Goal: Communication & Community: Answer question/provide support

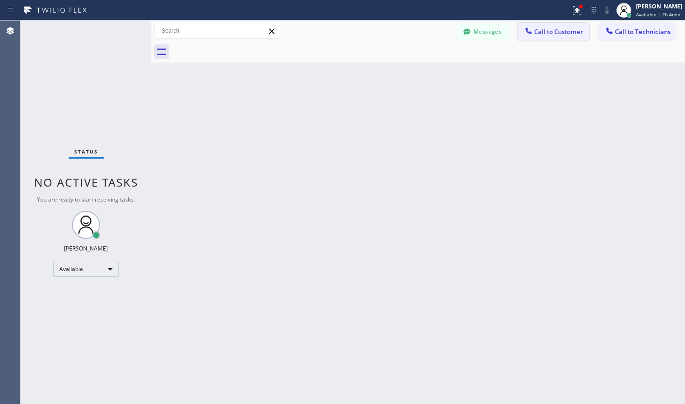
click at [565, 34] on span "Call to Customer" at bounding box center [558, 32] width 49 height 8
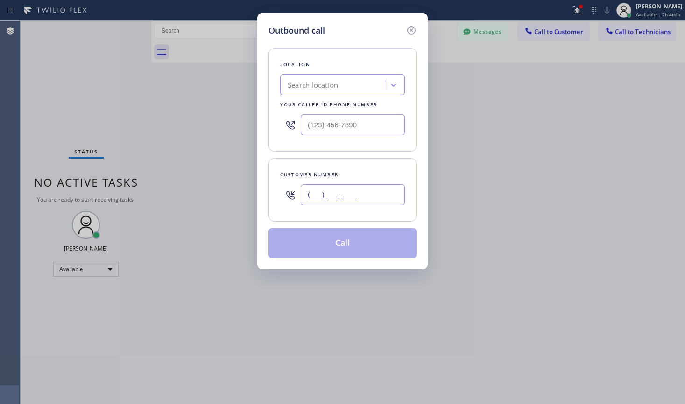
click at [330, 191] on input "(___) ___-____" at bounding box center [353, 194] width 104 height 21
paste input "805) 946-3332"
type input "[PHONE_NUMBER]"
click at [327, 84] on div "Search location" at bounding box center [313, 85] width 50 height 11
paste input "Electrical Garage Oxnard"
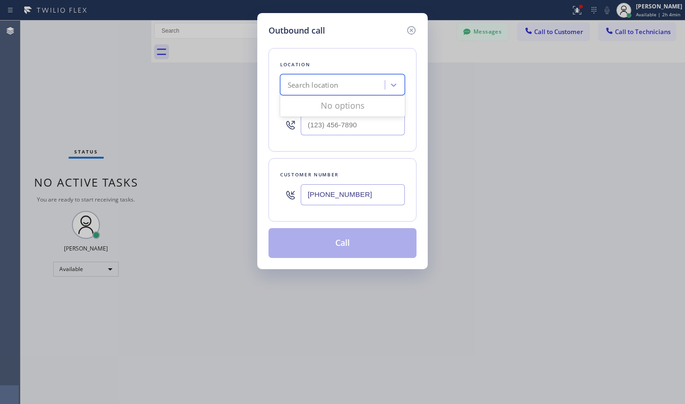
type input "Electrical Garage Oxnard"
click at [352, 101] on div "Electrical Garage Oxnard" at bounding box center [342, 104] width 125 height 17
type input "[PHONE_NUMBER]"
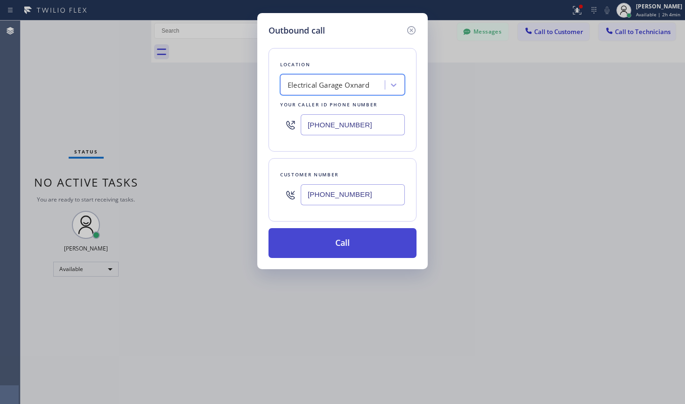
drag, startPoint x: 357, startPoint y: 239, endPoint x: 358, endPoint y: 233, distance: 5.2
click at [357, 239] on button "Call" at bounding box center [342, 243] width 148 height 30
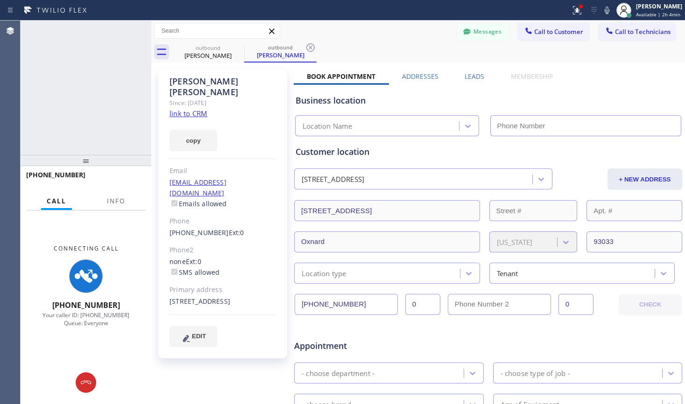
type input "[PHONE_NUMBER]"
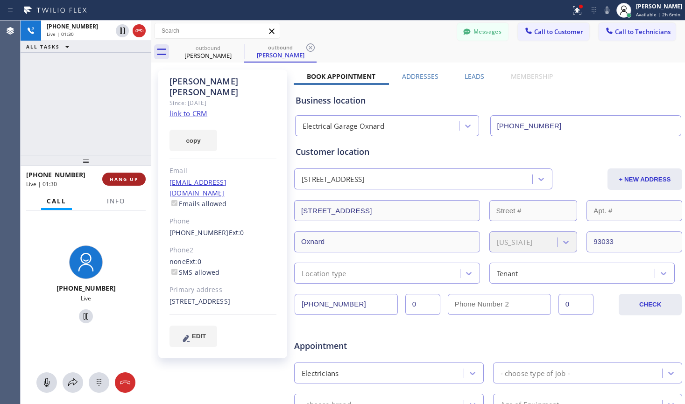
click at [127, 181] on span "HANG UP" at bounding box center [124, 179] width 28 height 7
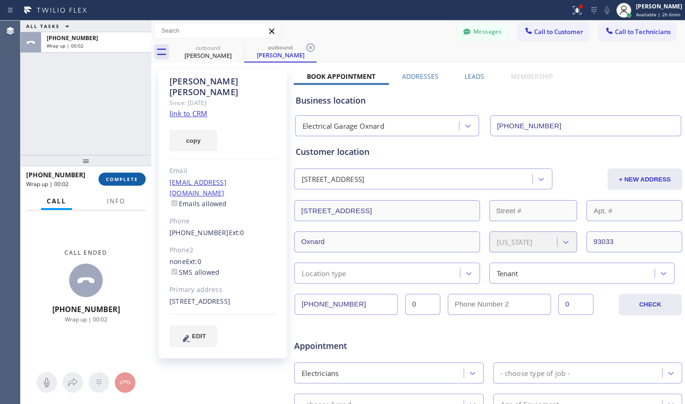
click at [125, 182] on span "COMPLETE" at bounding box center [122, 179] width 32 height 7
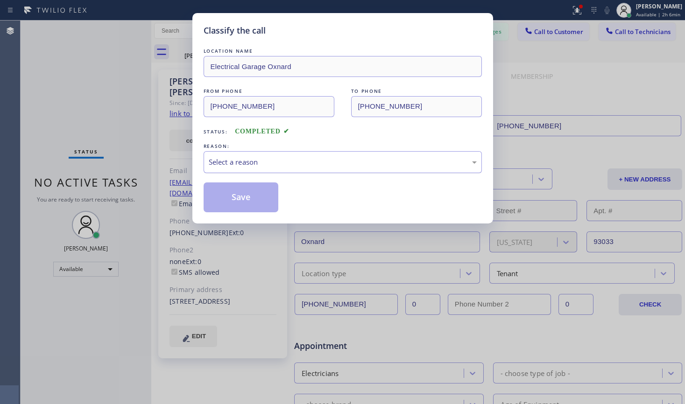
click at [265, 164] on div "Select a reason" at bounding box center [343, 162] width 268 height 11
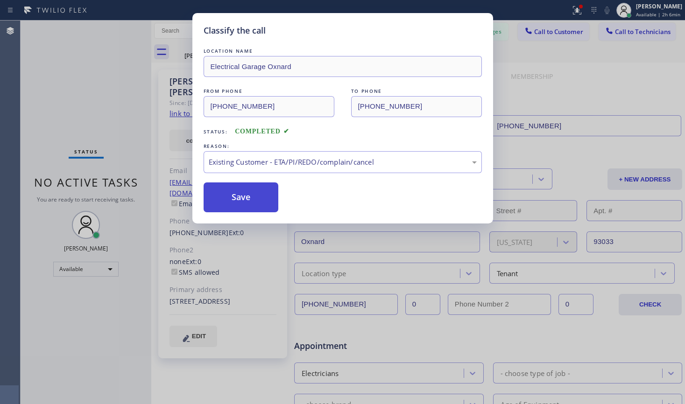
click at [241, 201] on button "Save" at bounding box center [241, 198] width 75 height 30
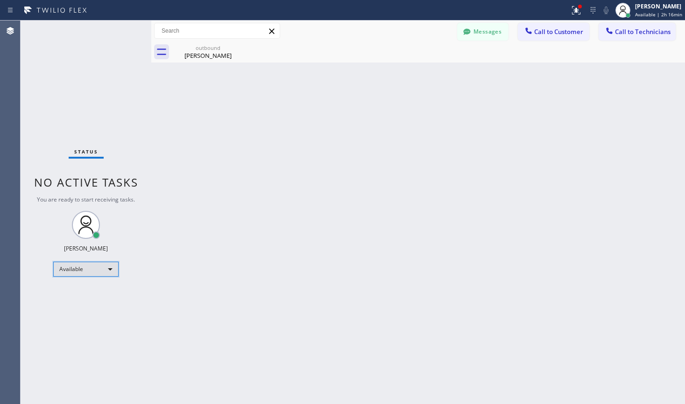
click at [61, 271] on div "Available" at bounding box center [85, 269] width 65 height 15
click at [84, 313] on li "Break" at bounding box center [85, 317] width 63 height 11
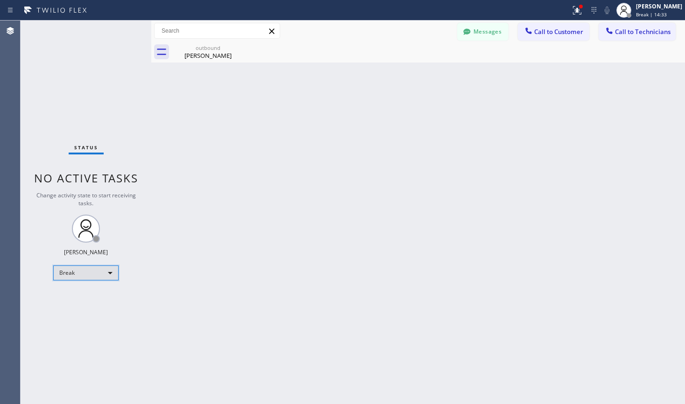
click at [107, 280] on div "Break" at bounding box center [85, 273] width 65 height 15
click at [92, 296] on li "Available" at bounding box center [85, 297] width 63 height 11
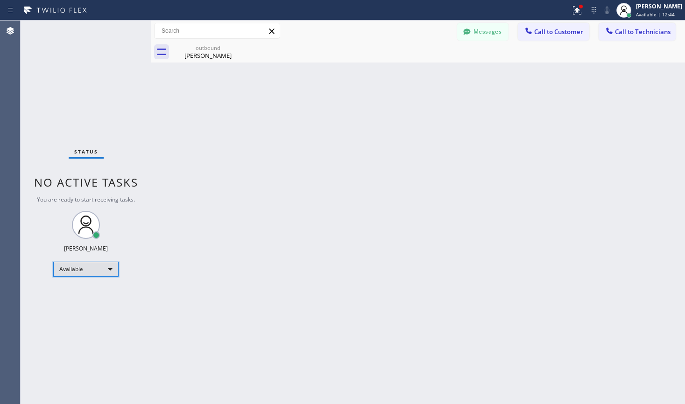
click at [69, 273] on div "Available" at bounding box center [85, 269] width 65 height 15
click at [76, 310] on li "Unavailable" at bounding box center [85, 305] width 63 height 11
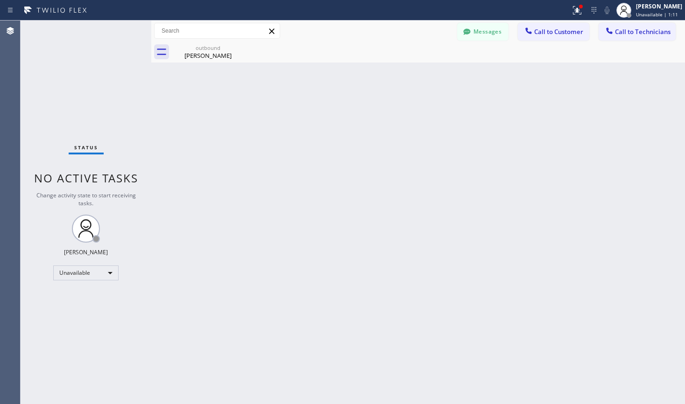
click at [306, 113] on div "Back to Dashboard Change Sender ID Customers Technicians RD [PERSON_NAME] [DATE…" at bounding box center [418, 213] width 534 height 384
click at [92, 263] on div "Status No active tasks Change activity state to start receiving tasks. Lyra Lau…" at bounding box center [86, 213] width 131 height 384
click at [93, 272] on div "Unavailable" at bounding box center [85, 273] width 65 height 15
click at [83, 294] on li "Available" at bounding box center [85, 297] width 63 height 11
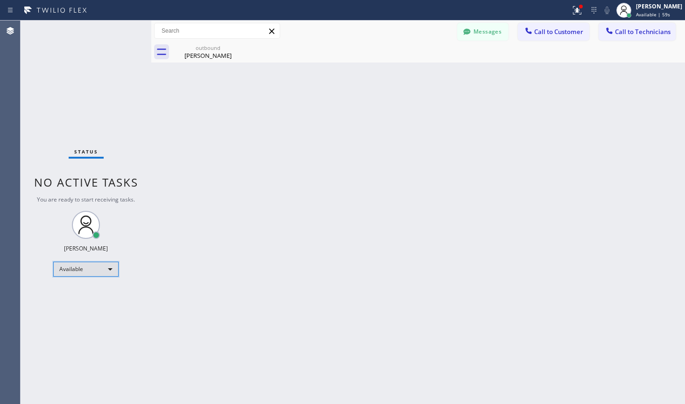
click at [108, 269] on div "Available" at bounding box center [85, 269] width 65 height 15
click at [102, 308] on li "Unavailable" at bounding box center [85, 305] width 63 height 11
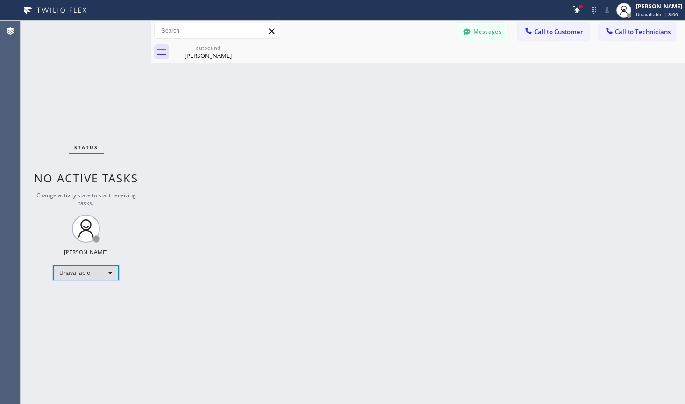
click at [76, 275] on div "Unavailable" at bounding box center [85, 273] width 65 height 15
click at [70, 296] on li "Available" at bounding box center [85, 297] width 63 height 11
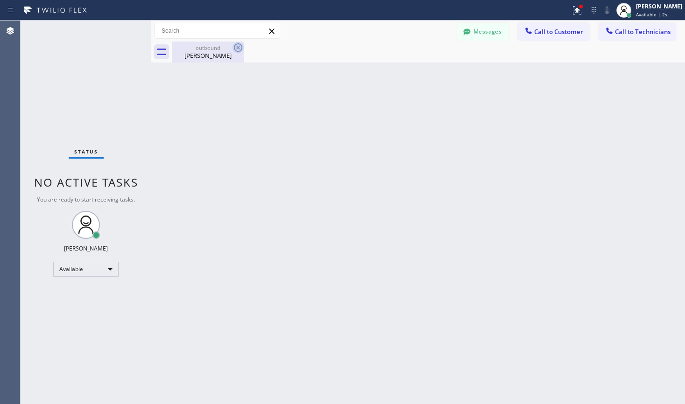
click at [240, 50] on icon at bounding box center [238, 47] width 11 height 11
click at [238, 45] on icon at bounding box center [238, 47] width 11 height 11
click at [237, 50] on icon at bounding box center [238, 47] width 11 height 11
click at [240, 46] on icon at bounding box center [238, 47] width 11 height 11
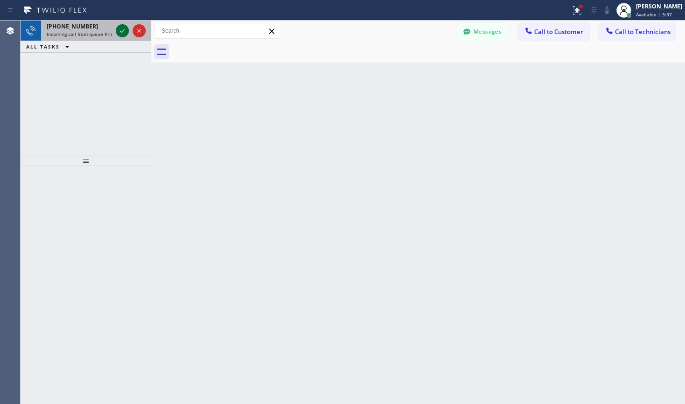
click at [116, 32] on div at bounding box center [122, 30] width 13 height 11
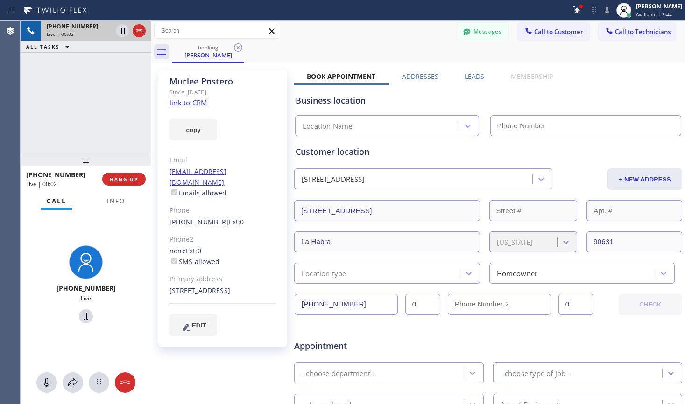
type input "[PHONE_NUMBER]"
click at [204, 104] on link "link to CRM" at bounding box center [188, 102] width 38 height 9
click at [80, 317] on icon at bounding box center [85, 316] width 11 height 11
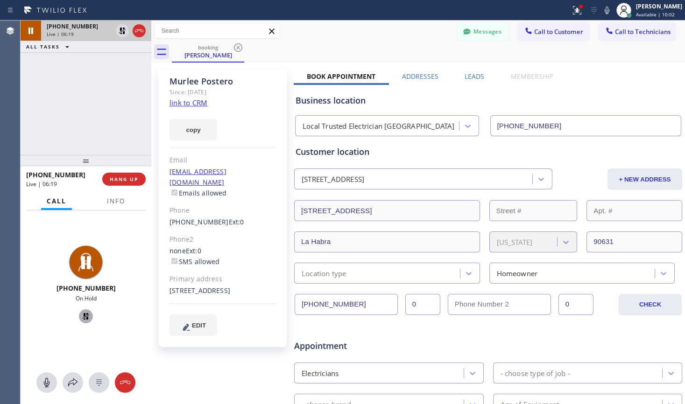
click at [83, 317] on icon at bounding box center [86, 316] width 7 height 7
click at [123, 178] on span "HANG UP" at bounding box center [124, 179] width 28 height 7
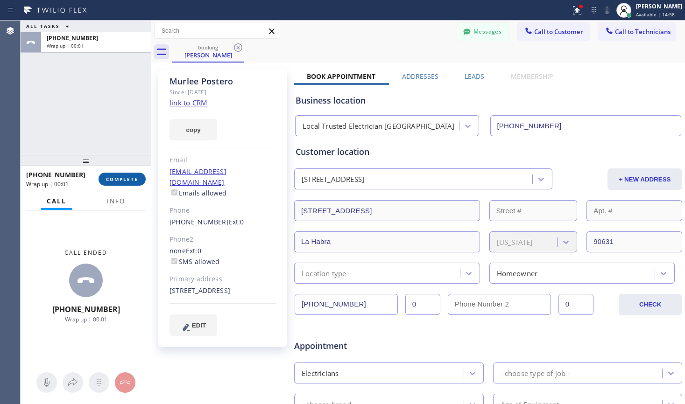
click at [139, 183] on button "COMPLETE" at bounding box center [122, 179] width 47 height 13
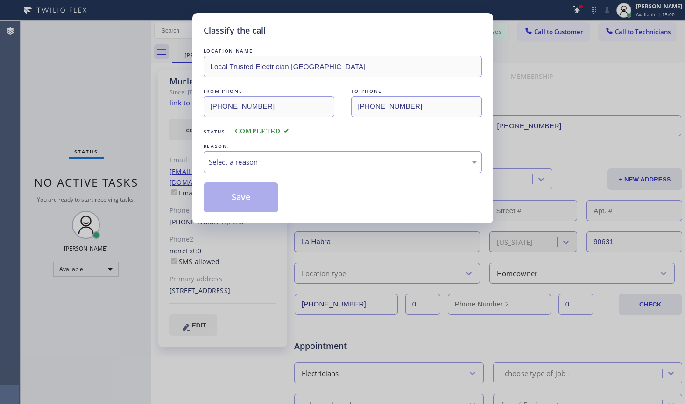
click at [273, 147] on div "REASON:" at bounding box center [343, 146] width 278 height 10
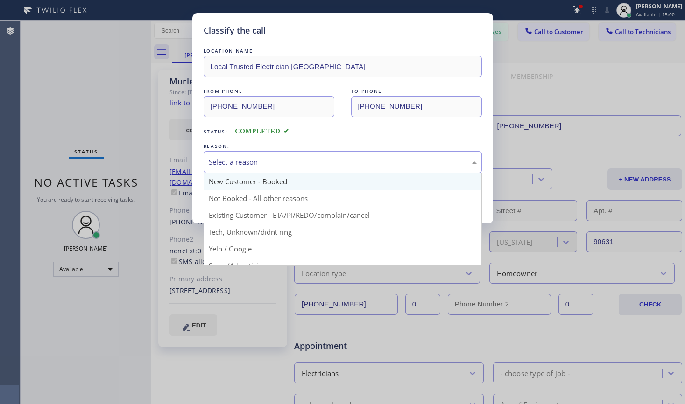
drag, startPoint x: 290, startPoint y: 164, endPoint x: 352, endPoint y: 187, distance: 66.5
click at [290, 167] on div "Select a reason" at bounding box center [343, 162] width 268 height 11
drag, startPoint x: 314, startPoint y: 214, endPoint x: 399, endPoint y: 234, distance: 87.8
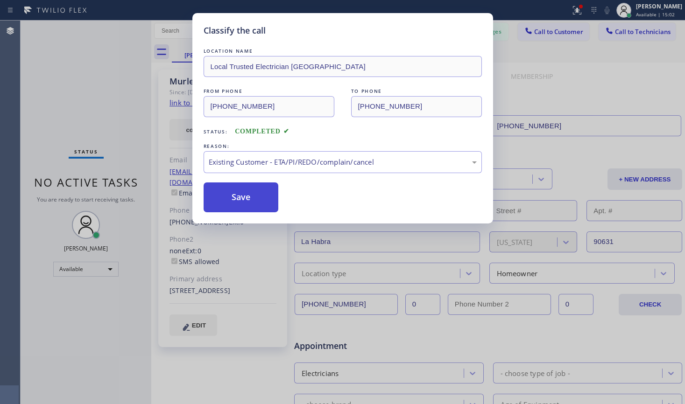
drag, startPoint x: 250, startPoint y: 191, endPoint x: 228, endPoint y: 205, distance: 25.9
click at [249, 192] on button "Save" at bounding box center [241, 198] width 75 height 30
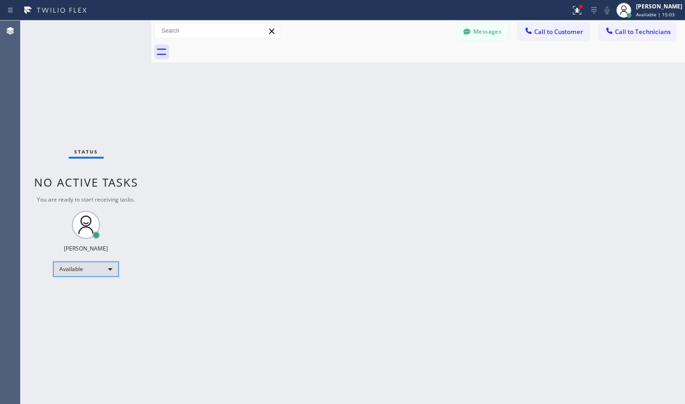
click at [101, 271] on div "Available" at bounding box center [85, 269] width 65 height 15
click at [98, 306] on li "Unavailable" at bounding box center [85, 305] width 63 height 11
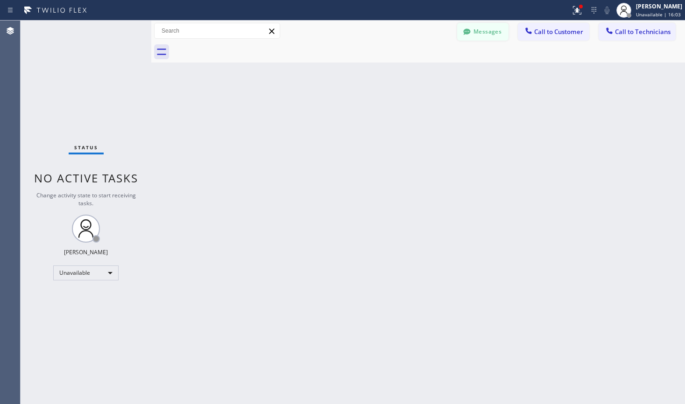
click at [483, 32] on button "Messages" at bounding box center [482, 32] width 51 height 18
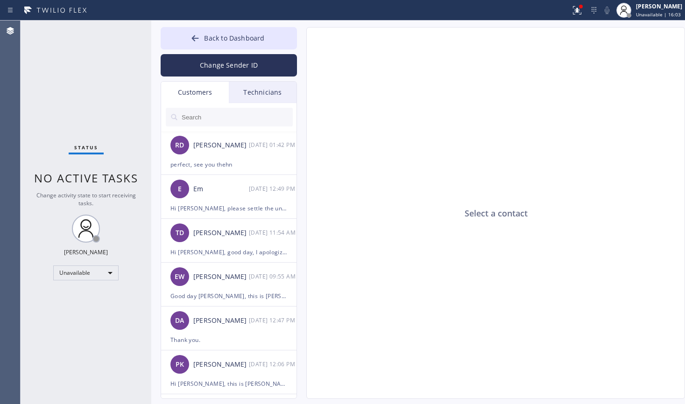
click at [254, 92] on div "Technicians" at bounding box center [263, 92] width 68 height 21
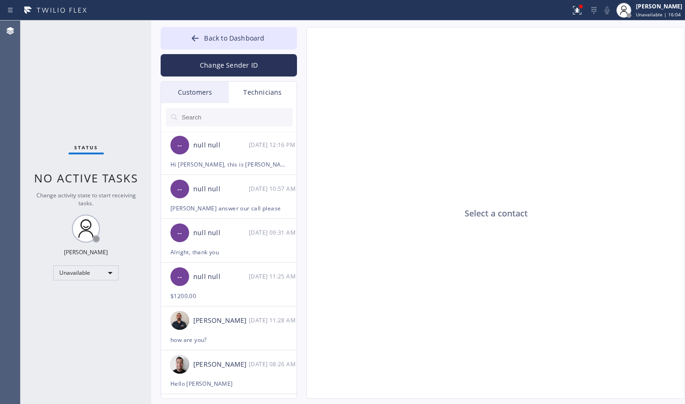
click at [218, 121] on input "text" at bounding box center [237, 117] width 112 height 19
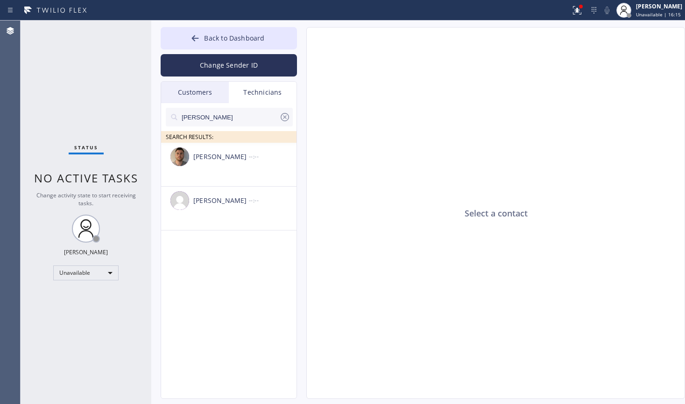
type input "[PERSON_NAME]"
click at [287, 118] on icon at bounding box center [284, 117] width 11 height 11
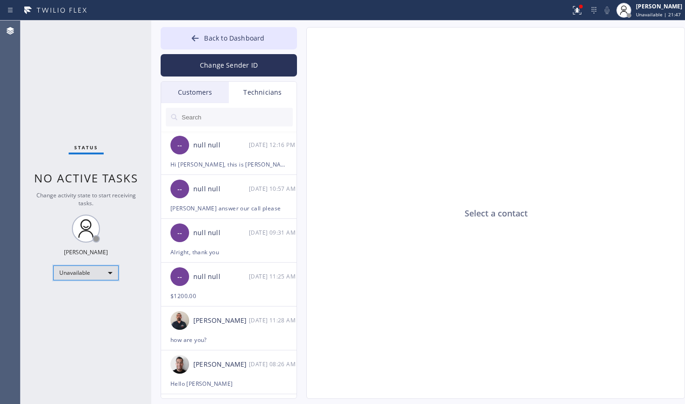
click at [95, 266] on div "Unavailable" at bounding box center [85, 273] width 65 height 15
click at [79, 319] on li "Break" at bounding box center [85, 321] width 63 height 11
click at [190, 38] on button "Back to Dashboard" at bounding box center [229, 38] width 136 height 22
